Goal: Task Accomplishment & Management: Use online tool/utility

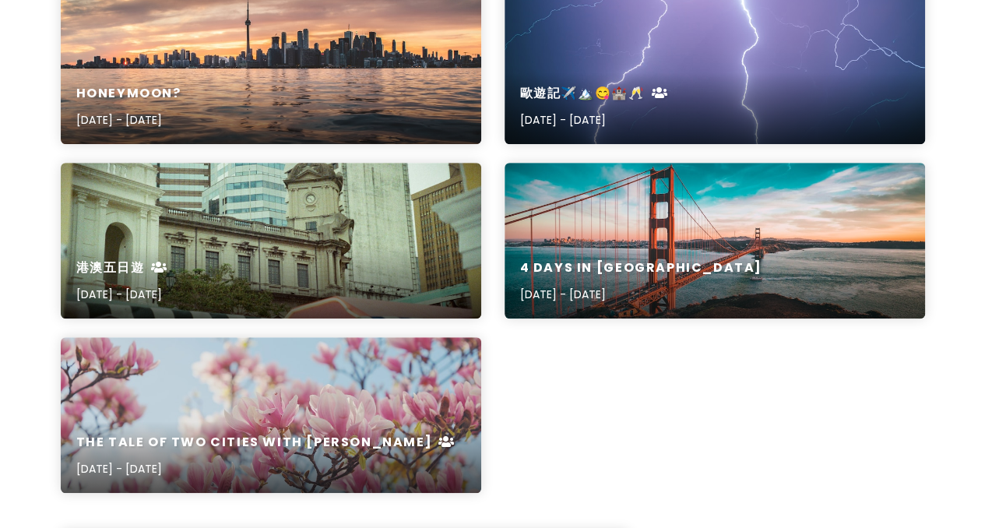
scroll to position [234, 0]
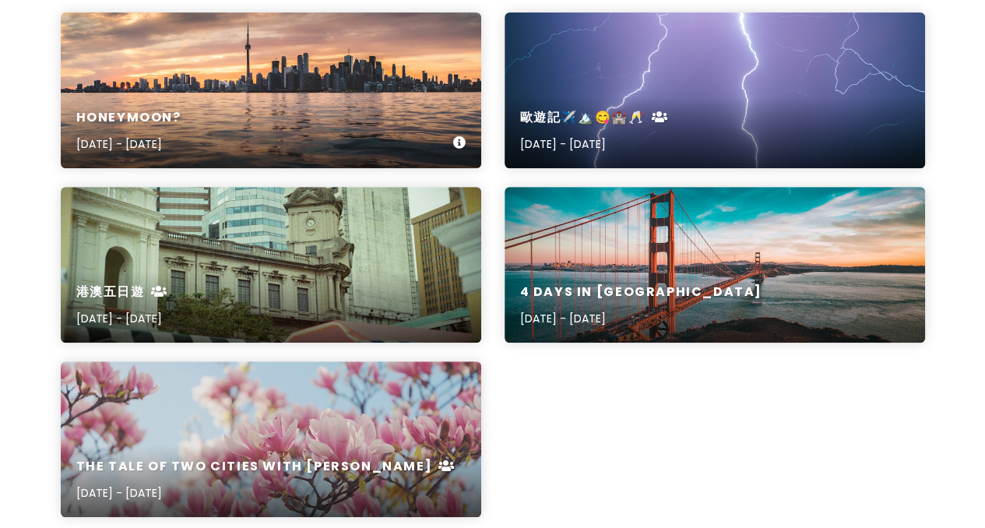
click at [329, 94] on div "Honeymoon? [DATE] - [DATE]" at bounding box center [271, 131] width 421 height 74
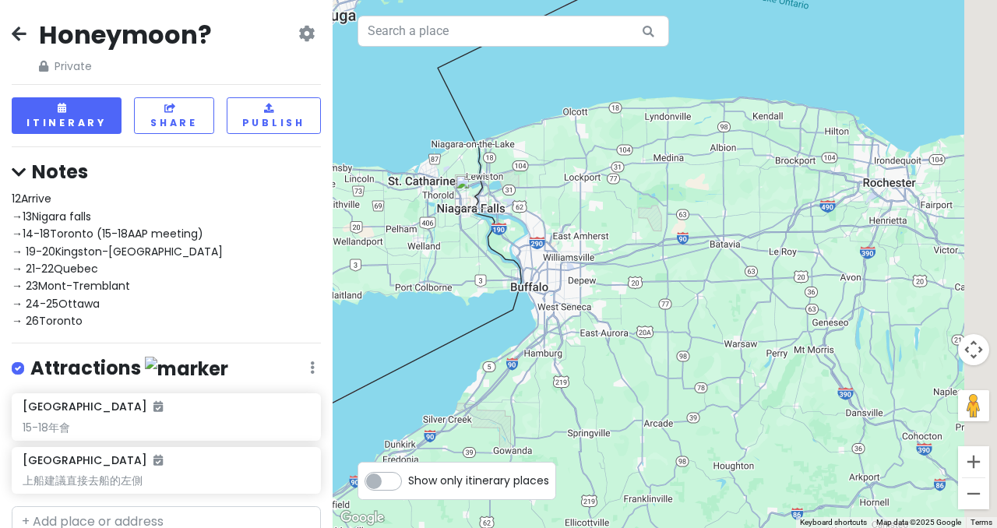
drag, startPoint x: 573, startPoint y: 389, endPoint x: 374, endPoint y: 182, distance: 287.0
click at [374, 182] on div at bounding box center [665, 264] width 664 height 528
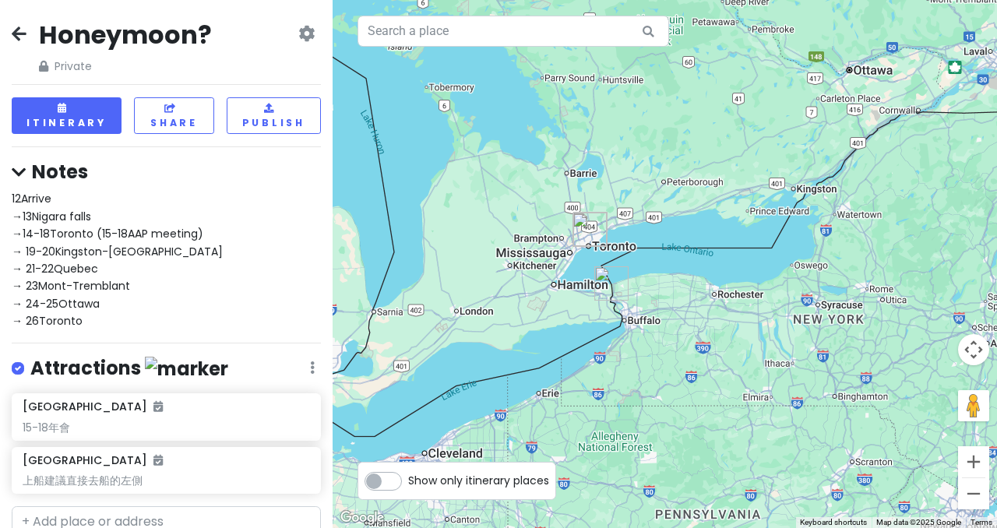
drag, startPoint x: 784, startPoint y: 258, endPoint x: 711, endPoint y: 281, distance: 76.1
click at [711, 281] on div at bounding box center [665, 264] width 664 height 528
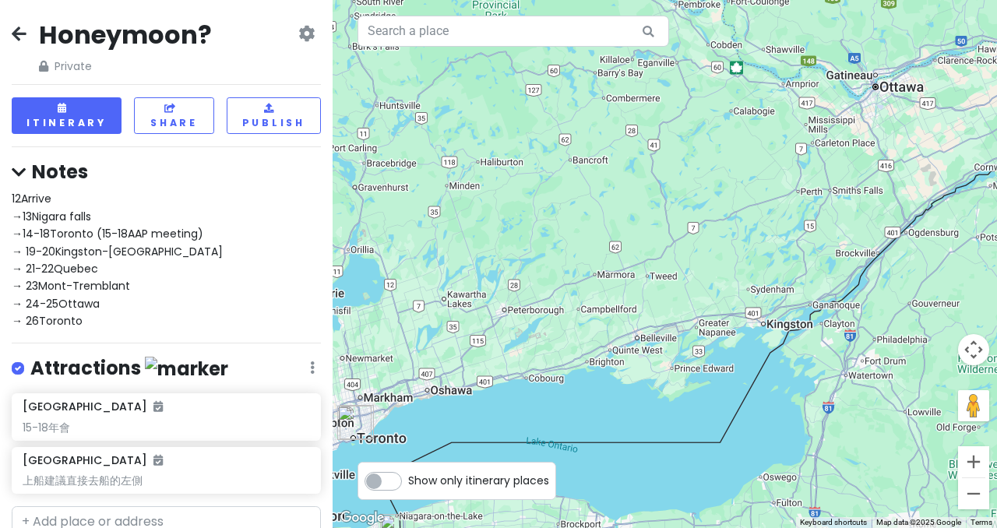
drag, startPoint x: 696, startPoint y: 217, endPoint x: 624, endPoint y: 304, distance: 112.8
click at [624, 304] on div at bounding box center [665, 264] width 664 height 528
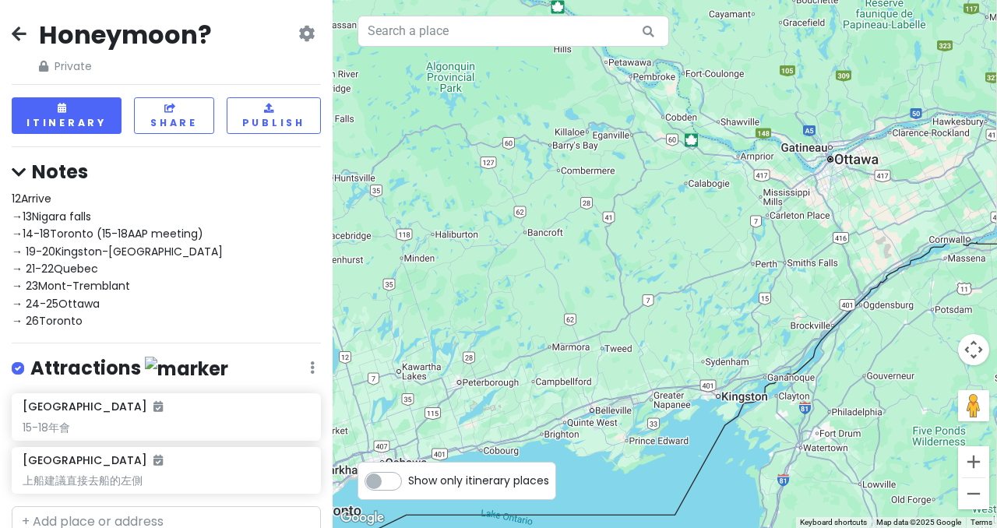
drag, startPoint x: 750, startPoint y: 179, endPoint x: 703, endPoint y: 256, distance: 89.5
click at [703, 256] on div at bounding box center [665, 264] width 664 height 528
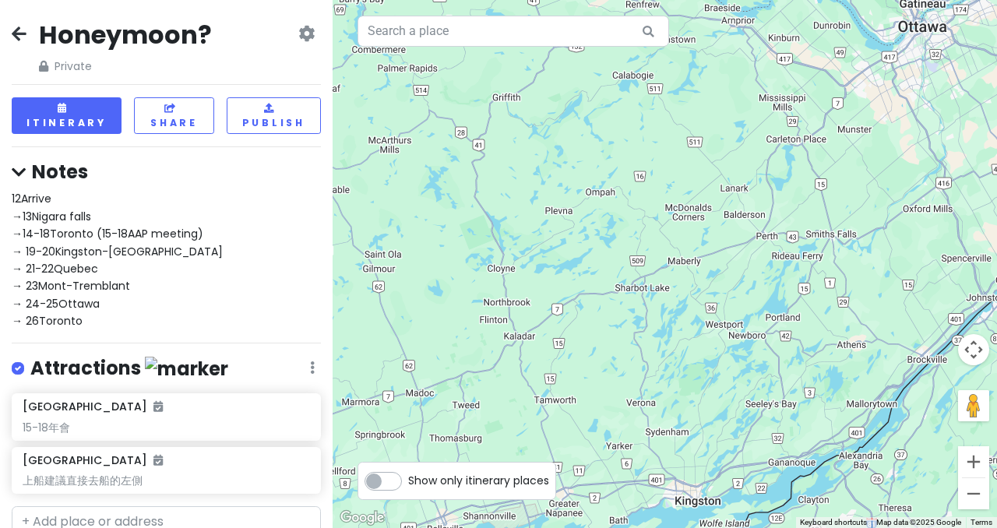
drag, startPoint x: 739, startPoint y: 280, endPoint x: 770, endPoint y: 154, distance: 129.8
click at [770, 154] on div at bounding box center [665, 264] width 664 height 528
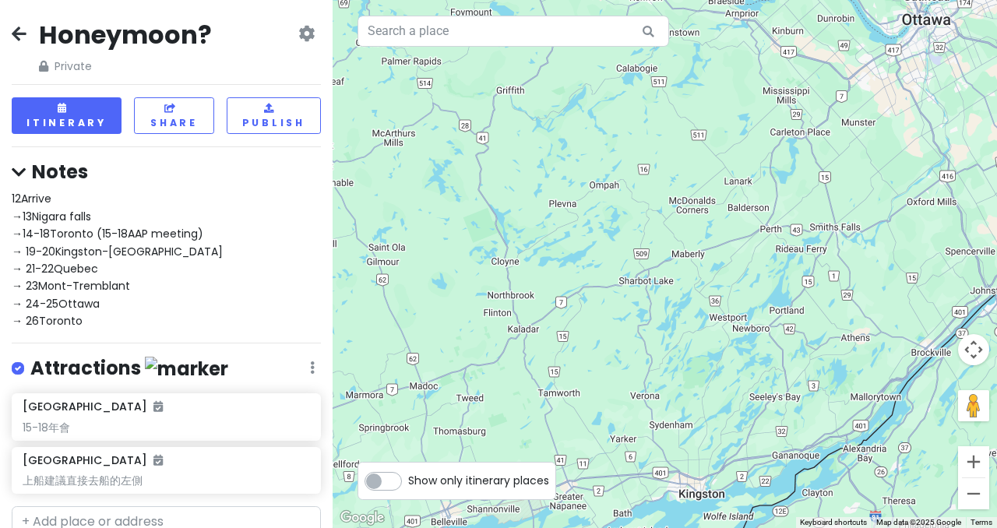
click at [687, 294] on div at bounding box center [665, 264] width 664 height 528
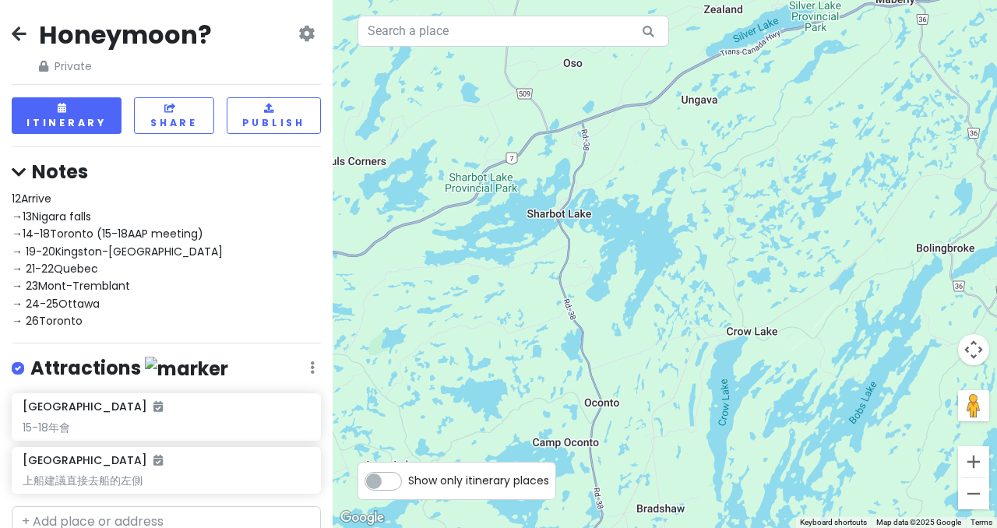
drag, startPoint x: 509, startPoint y: 224, endPoint x: 525, endPoint y: 238, distance: 21.5
click at [525, 238] on div at bounding box center [665, 264] width 664 height 528
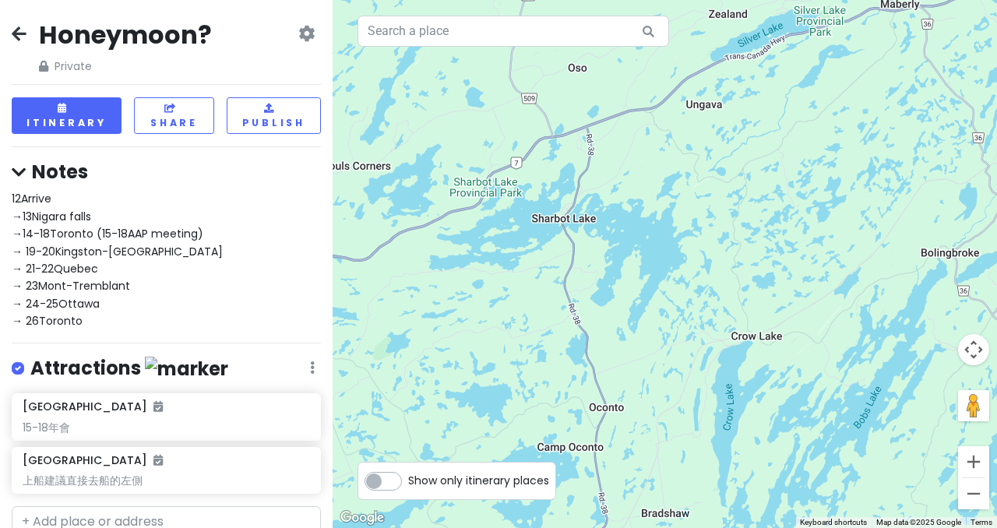
click at [505, 191] on div at bounding box center [665, 264] width 664 height 528
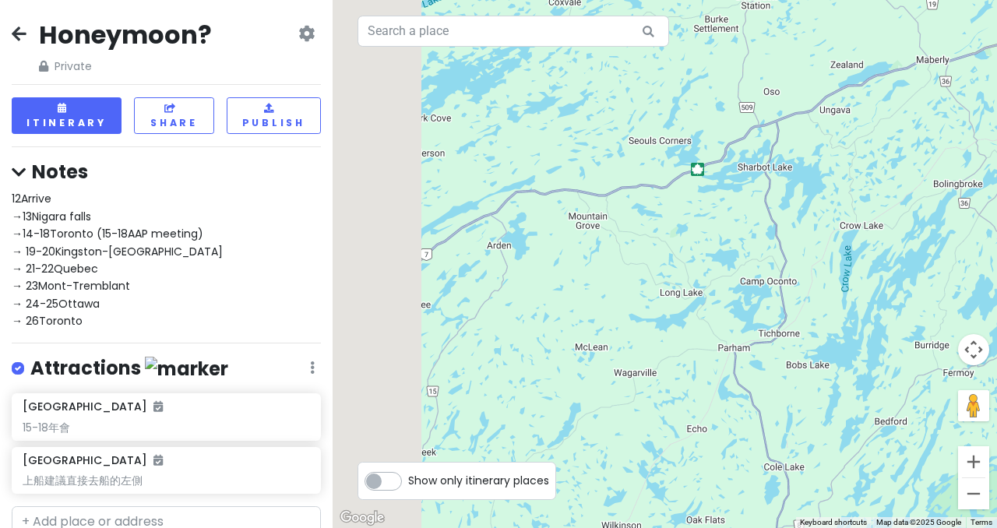
drag, startPoint x: 560, startPoint y: 224, endPoint x: 774, endPoint y: 189, distance: 216.9
click at [774, 189] on div at bounding box center [665, 264] width 664 height 528
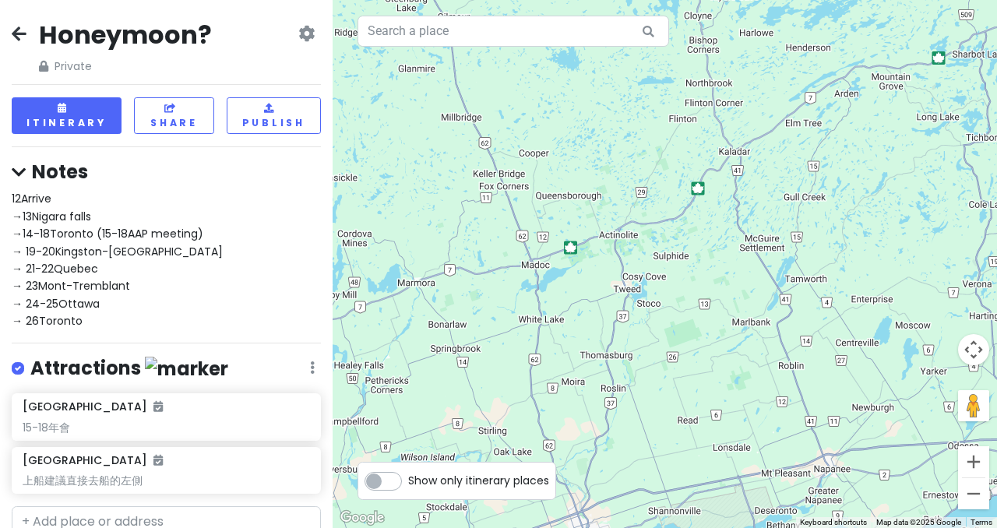
drag, startPoint x: 584, startPoint y: 252, endPoint x: 879, endPoint y: 127, distance: 320.0
click at [879, 127] on div at bounding box center [665, 264] width 664 height 528
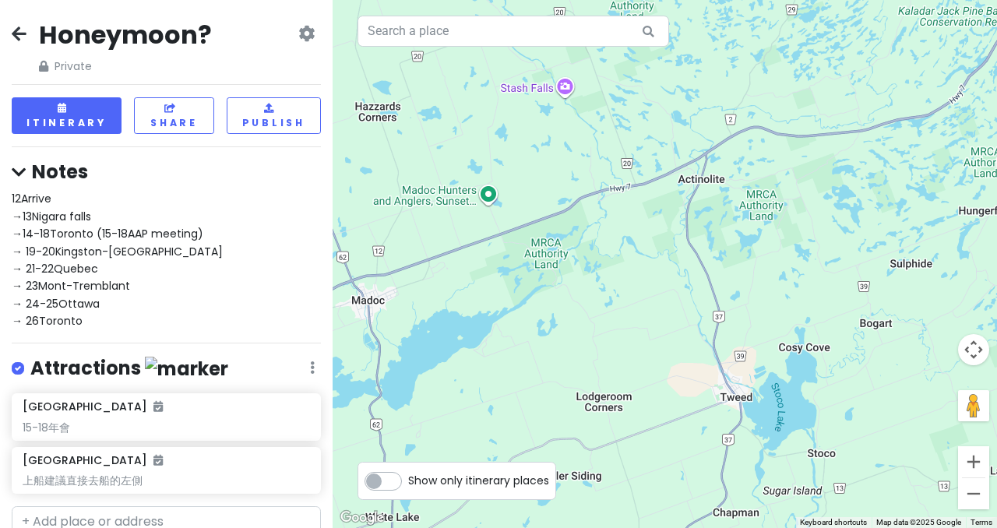
drag, startPoint x: 499, startPoint y: 295, endPoint x: 744, endPoint y: 107, distance: 309.4
click at [744, 107] on div at bounding box center [665, 264] width 664 height 528
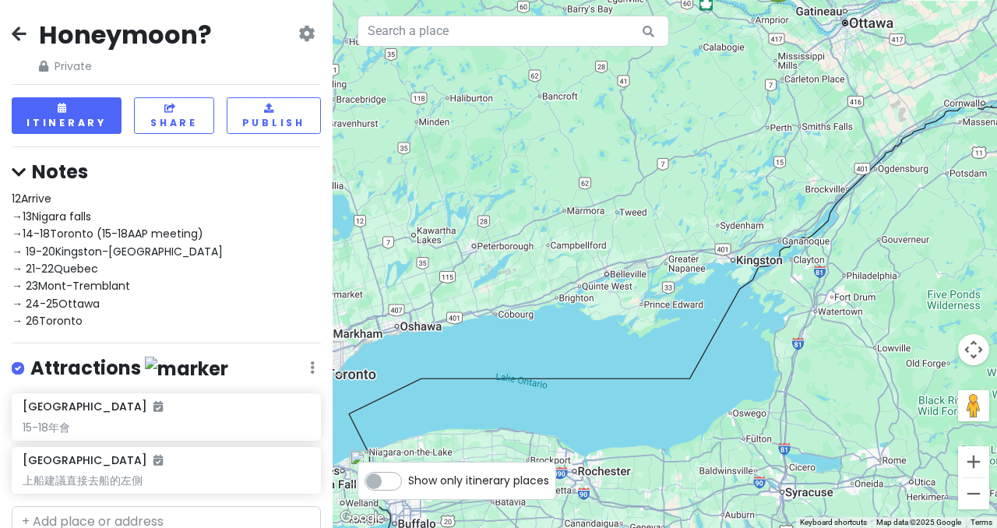
click at [113, 305] on div "12Arrive →13Nigara falls →14-18Toronto (15-18AAP meeting) → 19-20Kingston-[GEOG…" at bounding box center [166, 259] width 309 height 139
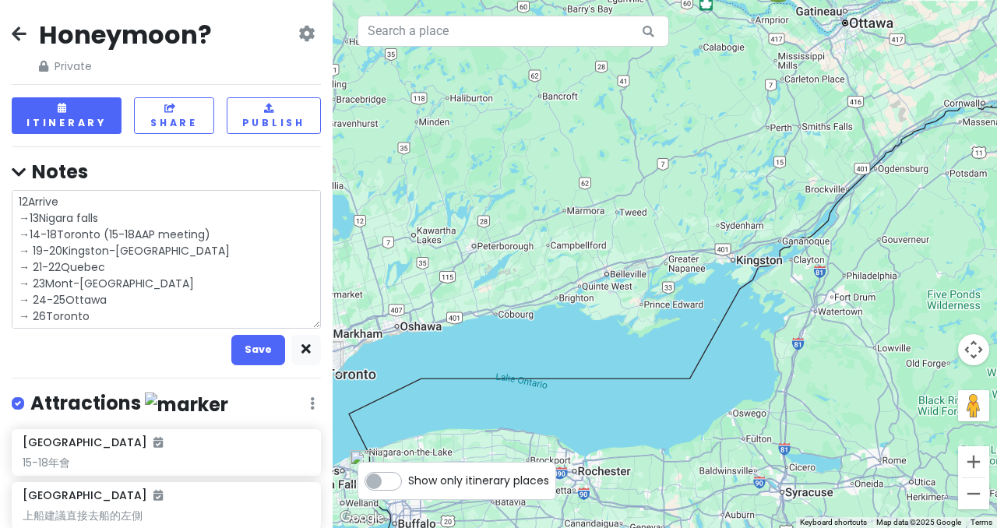
click at [110, 304] on textarea "12Arrive →13Nigara falls →14-18Toronto (15-18AAP meeting) → 19-20Kingston-[GEOG…" at bounding box center [166, 259] width 309 height 138
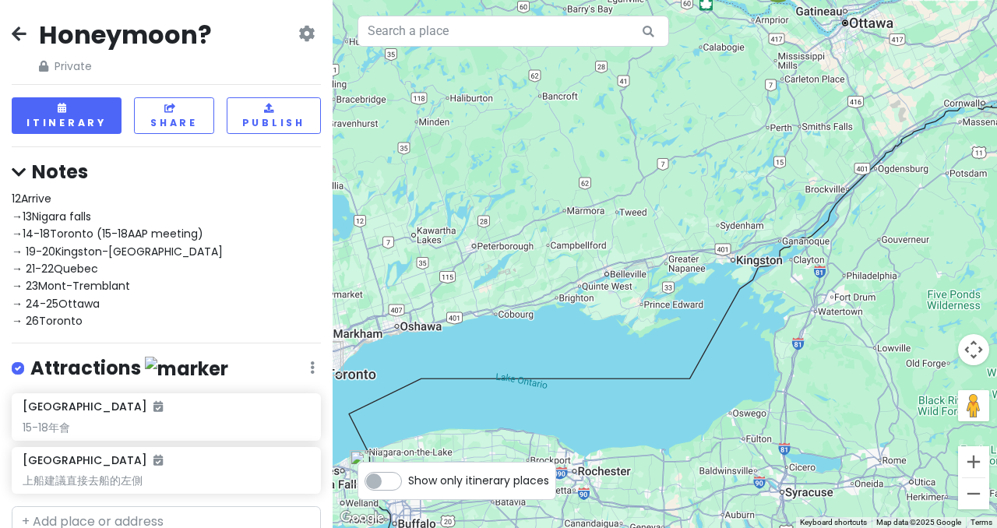
click at [95, 284] on span "12Arrive →13Nigara falls →14-18Toronto (15-18AAP meeting) → 19-20Kingston-[GEOG…" at bounding box center [117, 260] width 211 height 138
type textarea "x"
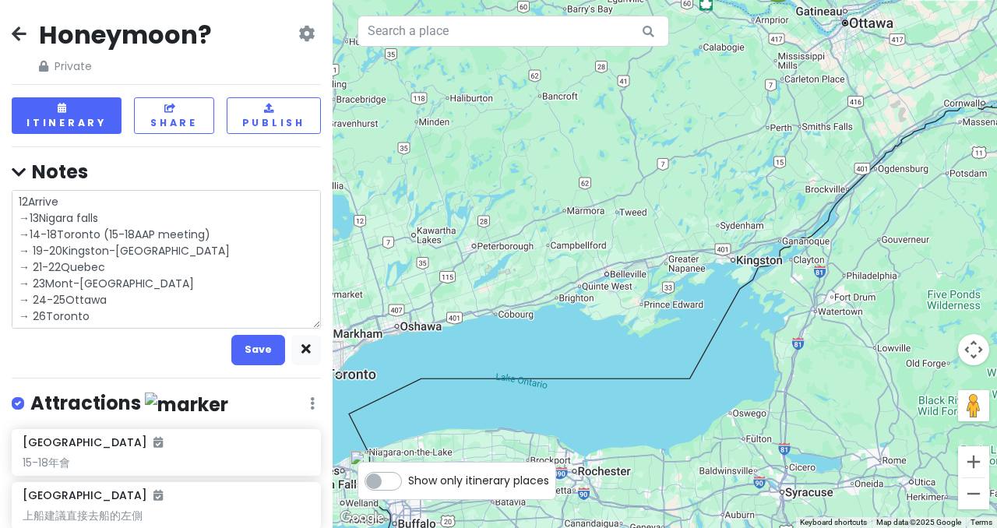
drag, startPoint x: 143, startPoint y: 282, endPoint x: 45, endPoint y: 277, distance: 98.3
click at [45, 277] on textarea "12Arrive →13Nigara falls →14-18Toronto (15-18AAP meeting) → 19-20Kingston-[GEOG…" at bounding box center [166, 259] width 309 height 138
